Goal: Transaction & Acquisition: Register for event/course

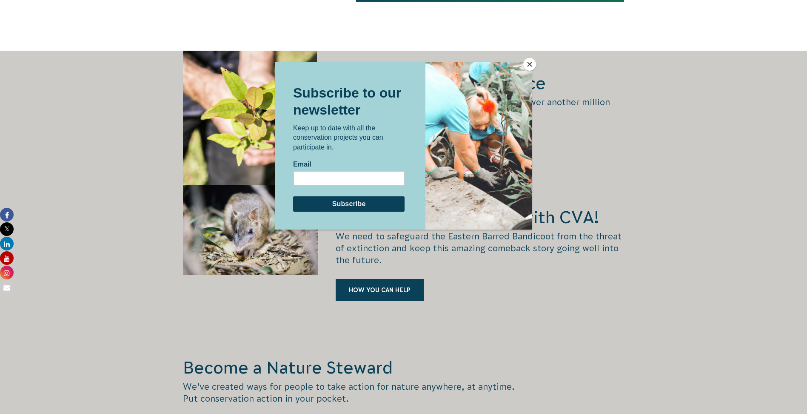
scroll to position [1361, 0]
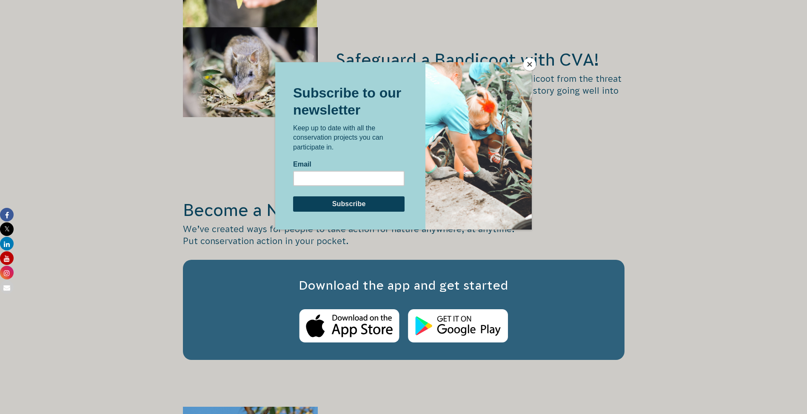
click at [534, 63] on button "Close" at bounding box center [529, 64] width 13 height 13
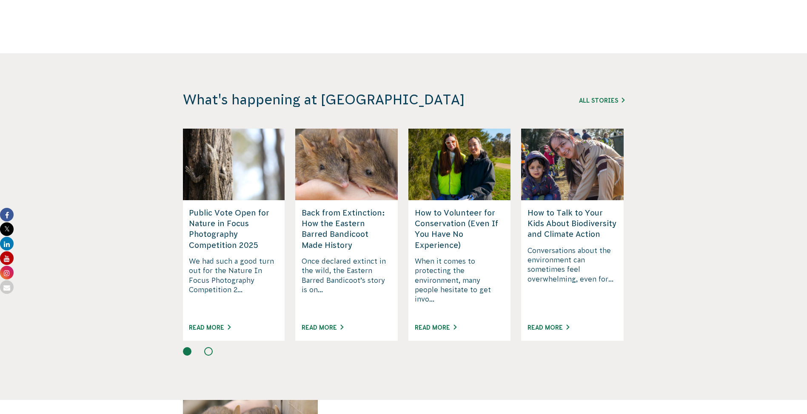
scroll to position [2255, 0]
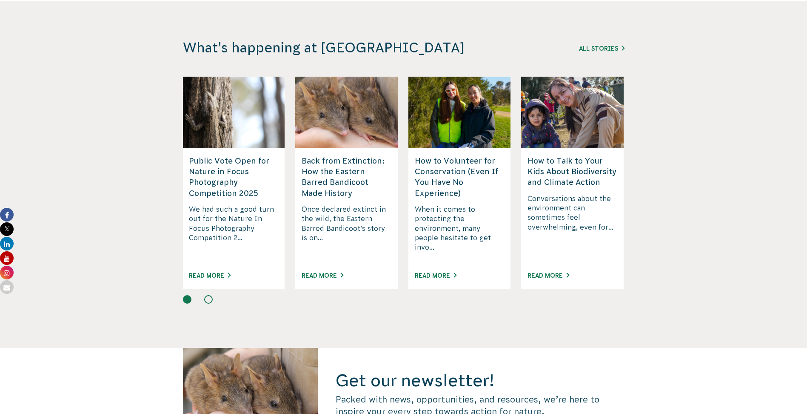
drag, startPoint x: 440, startPoint y: 155, endPoint x: 444, endPoint y: 144, distance: 11.3
drag, startPoint x: 444, startPoint y: 144, endPoint x: 424, endPoint y: 229, distance: 87.0
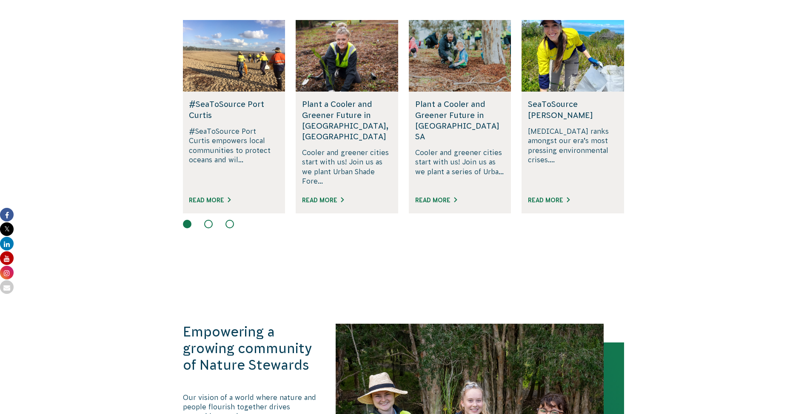
scroll to position [576, 0]
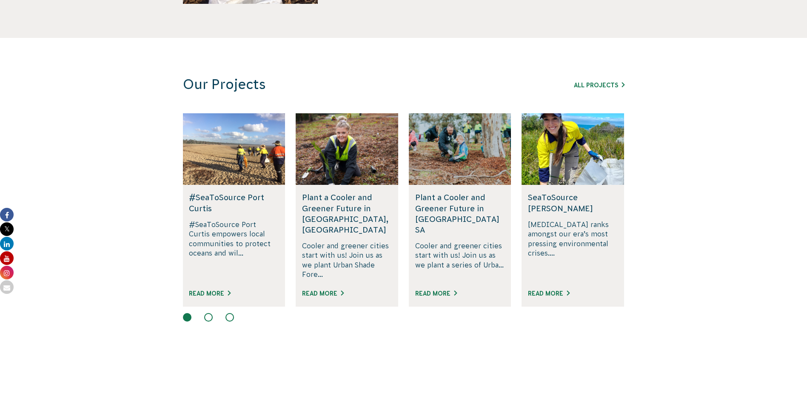
click at [591, 81] on div "All Projects" at bounding box center [576, 85] width 97 height 10
drag, startPoint x: 592, startPoint y: 85, endPoint x: 468, endPoint y: 83, distance: 123.4
click at [592, 85] on link "All Projects" at bounding box center [599, 85] width 51 height 7
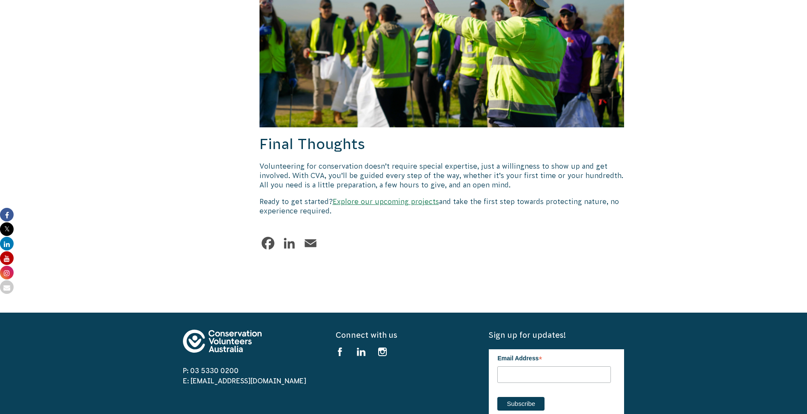
scroll to position [1234, 0]
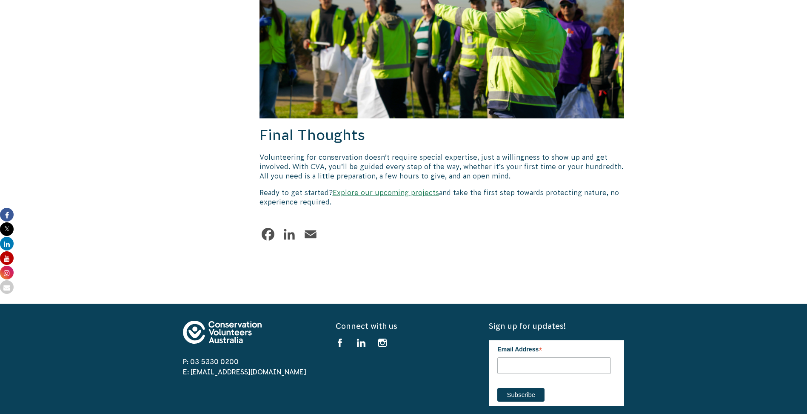
click at [403, 188] on link "Explore our upcoming projects" at bounding box center [386, 192] width 106 height 8
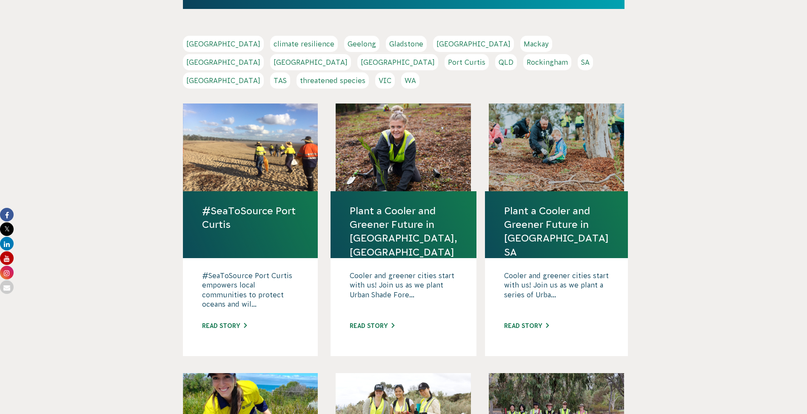
scroll to position [177, 0]
click at [386, 45] on link "Gladstone" at bounding box center [406, 43] width 41 height 16
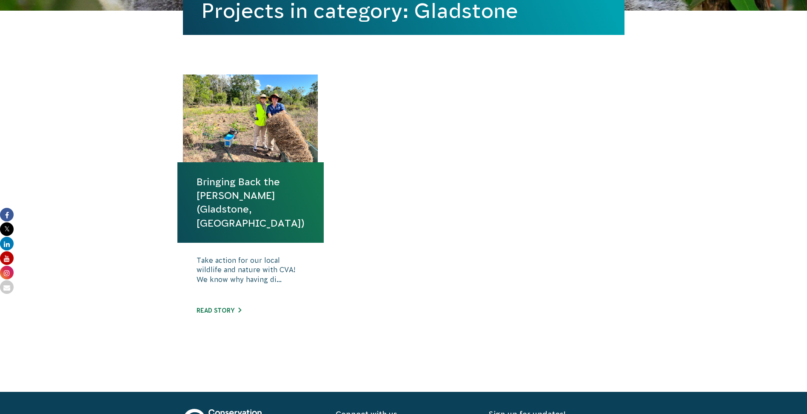
scroll to position [255, 0]
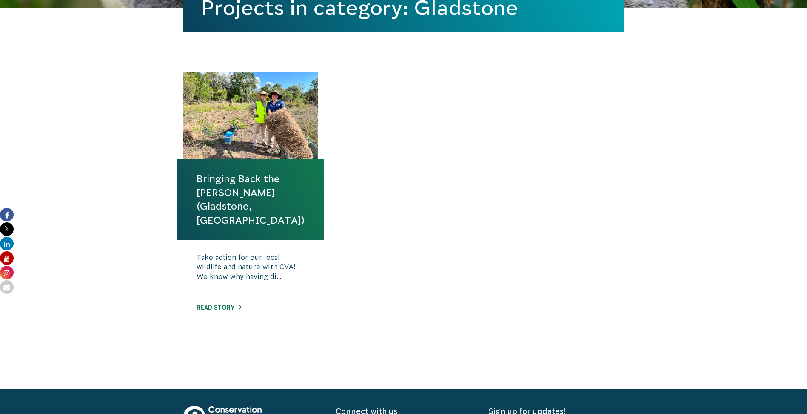
click at [220, 298] on div "Take action for our local wildlife and nature with CVA! We know why having di..…" at bounding box center [250, 289] width 146 height 98
click at [220, 304] on link "Read story" at bounding box center [219, 307] width 45 height 7
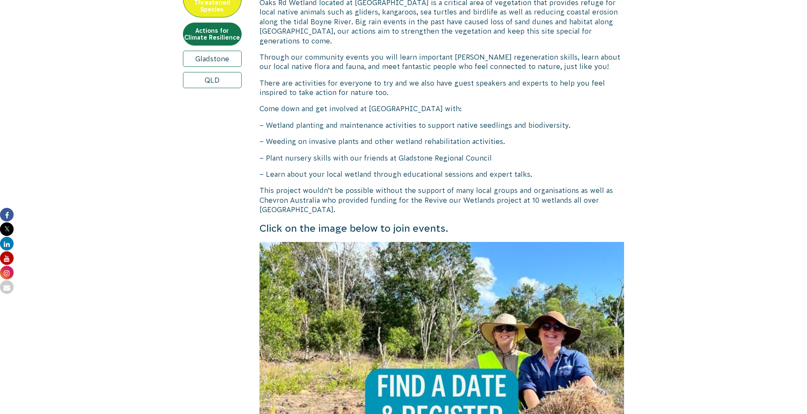
scroll to position [645, 0]
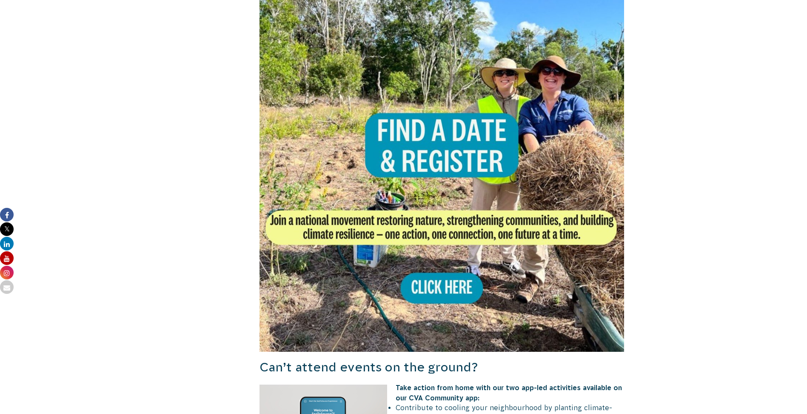
click at [436, 247] on img at bounding box center [442, 168] width 365 height 365
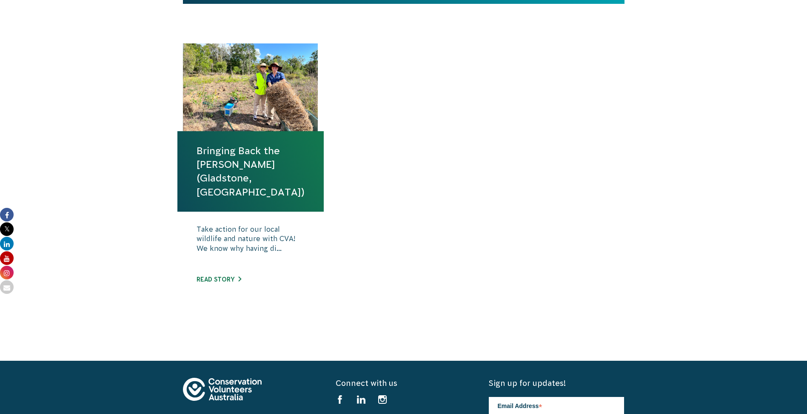
scroll to position [283, 0]
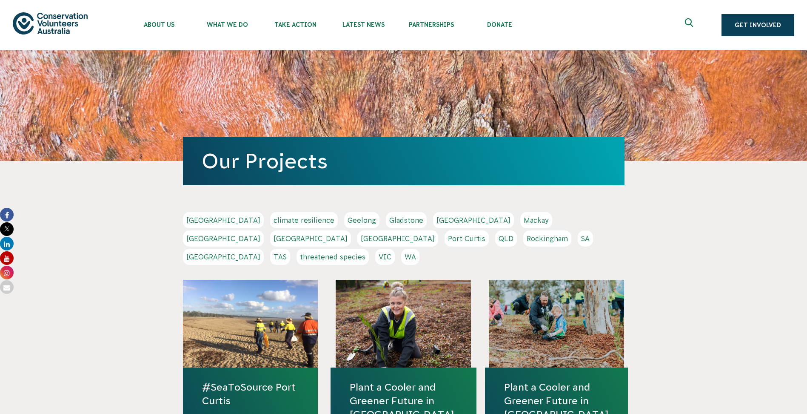
scroll to position [183, 0]
